Goal: Complete application form

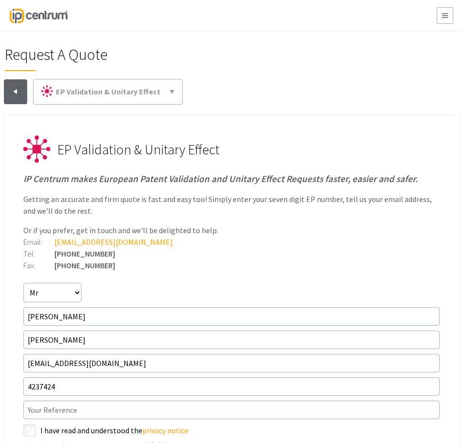
select select"] "Mr"
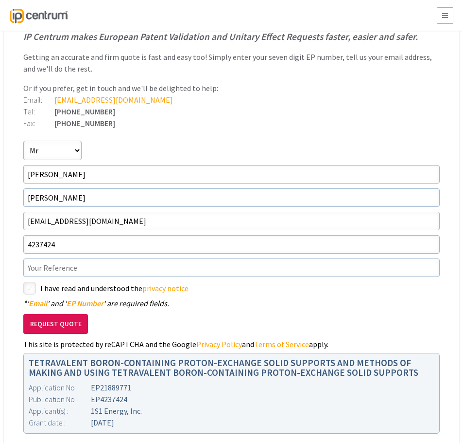
scroll to position [146, 0]
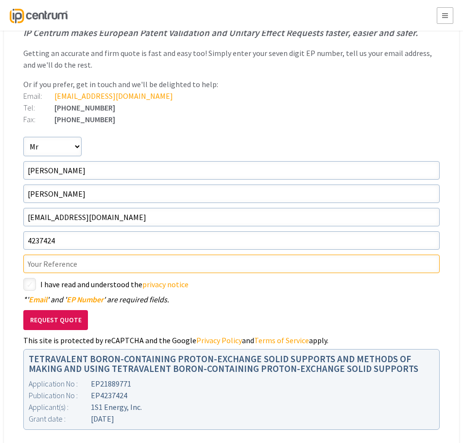
click at [78, 268] on input"] "text" at bounding box center [231, 263] width 417 height 18
type input"] "6013-0004-EP"
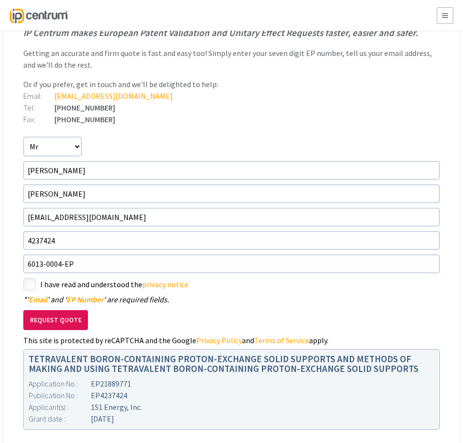
click at [238, 308] on div "Request Quote This site is protected by reCAPTCHA and the Google Privacy Policy…" at bounding box center [231, 323] width 417 height 41
click at [27, 280] on input"] "checkbox" at bounding box center [31, 285] width 12 height 12
checkbox input"] "true"
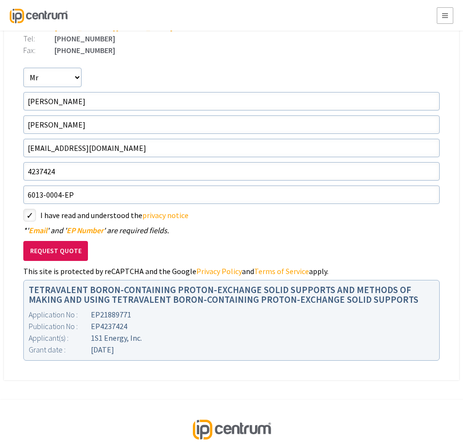
scroll to position [243, 0]
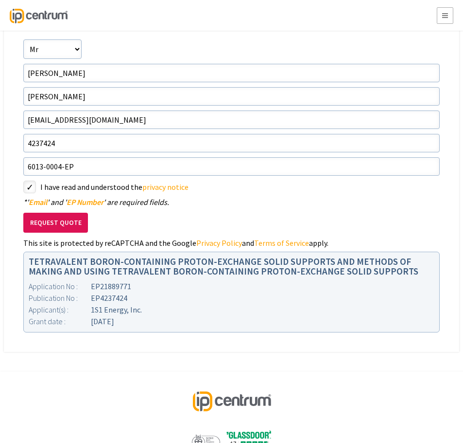
click at [44, 221] on button "Request Quote" at bounding box center [55, 223] width 65 height 20
